Goal: Navigation & Orientation: Find specific page/section

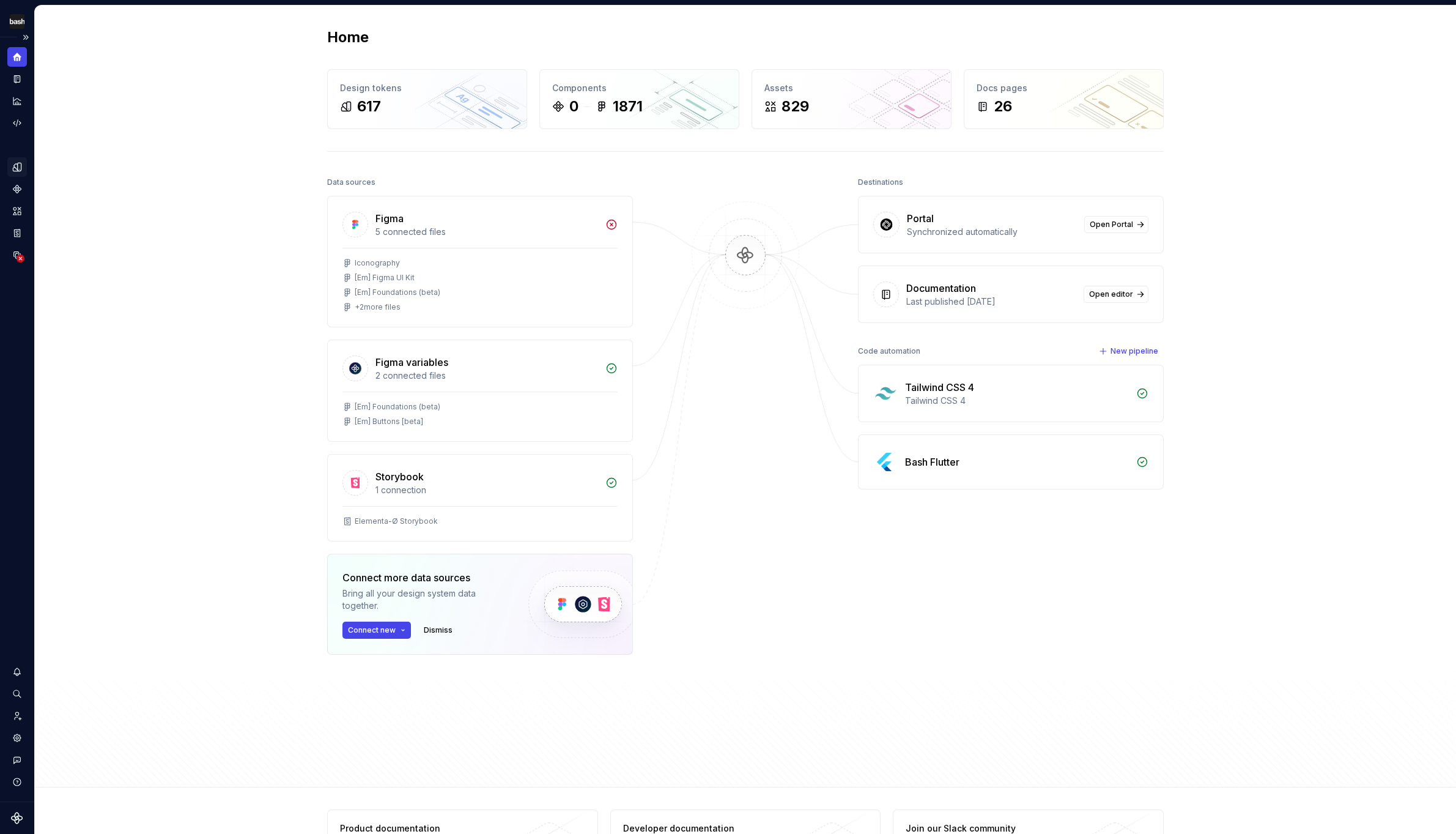
click at [18, 168] on icon "Design tokens" at bounding box center [17, 166] width 8 height 8
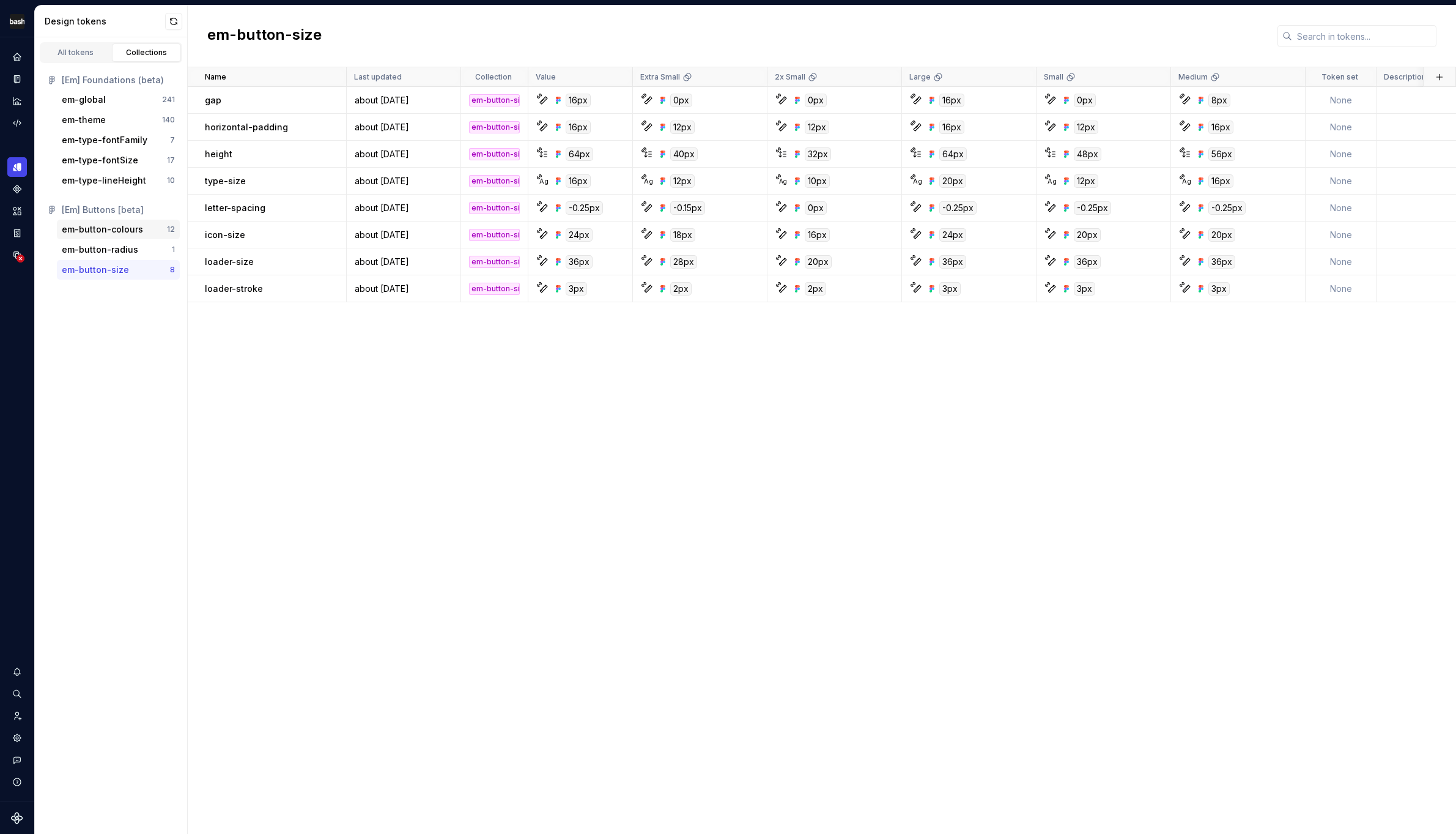
click at [101, 232] on div "em-button-colours" at bounding box center [102, 229] width 81 height 12
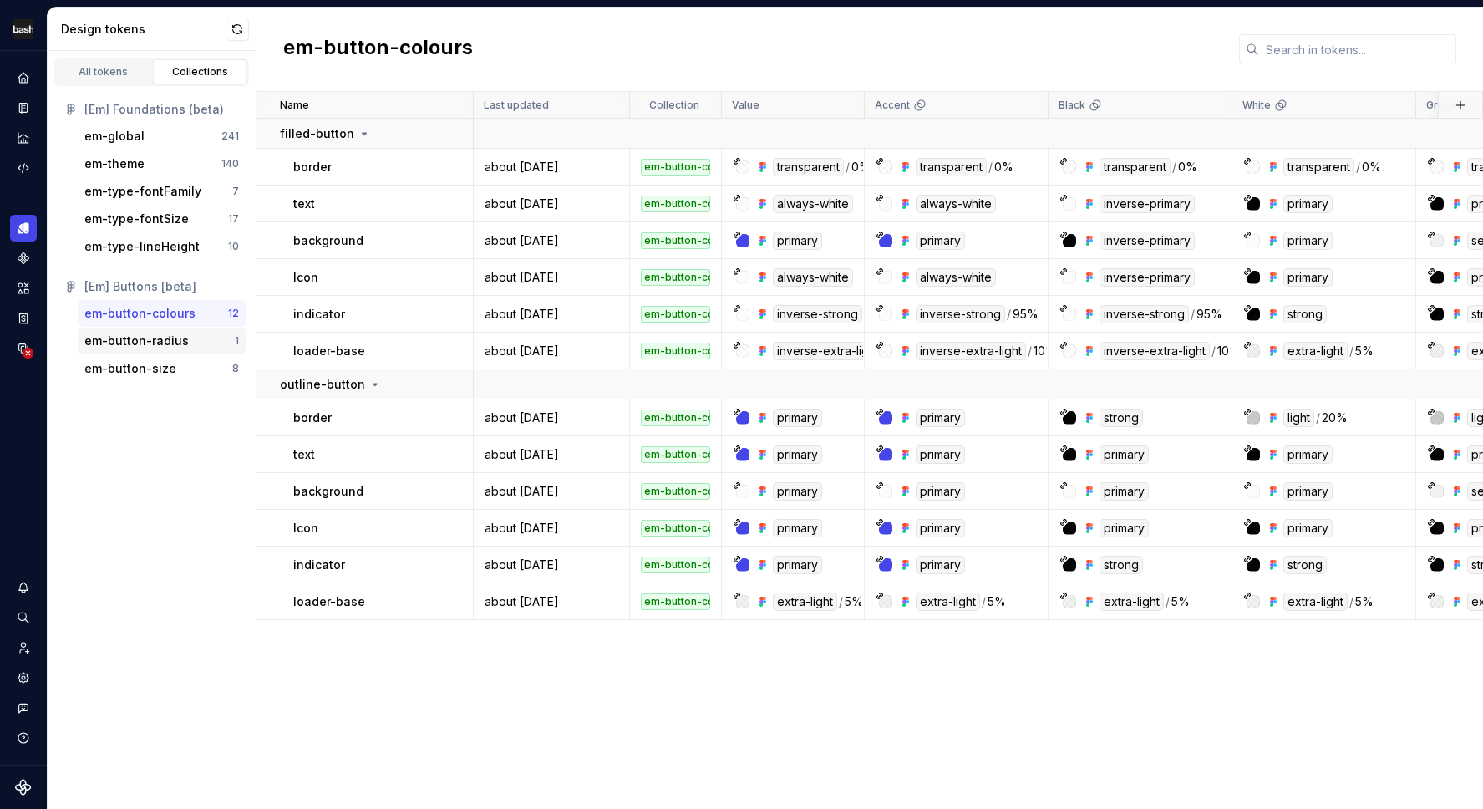
click at [154, 338] on div "em-button-radius" at bounding box center [136, 341] width 104 height 17
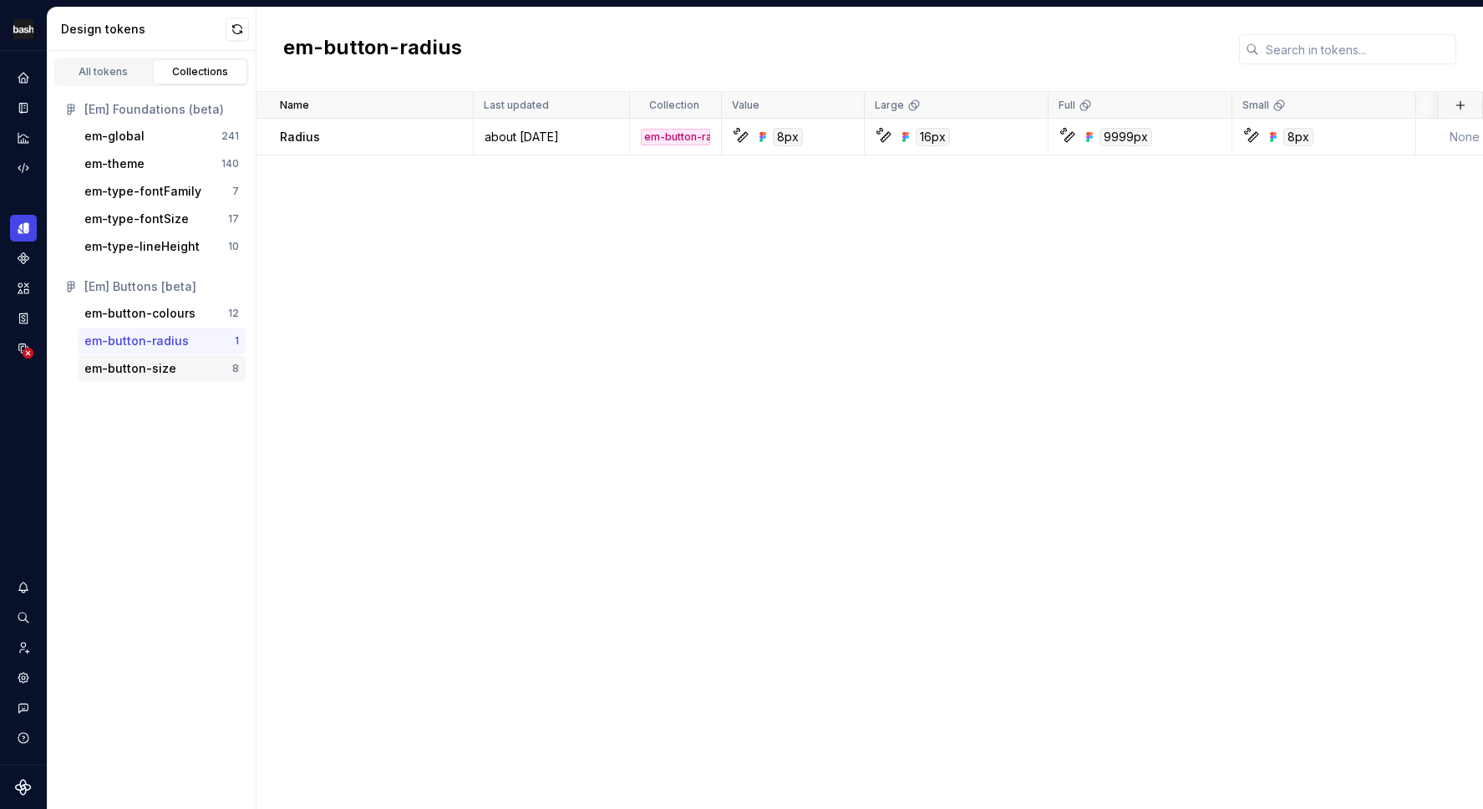
click at [144, 363] on div "em-button-size" at bounding box center [130, 368] width 92 height 17
